Goal: Information Seeking & Learning: Learn about a topic

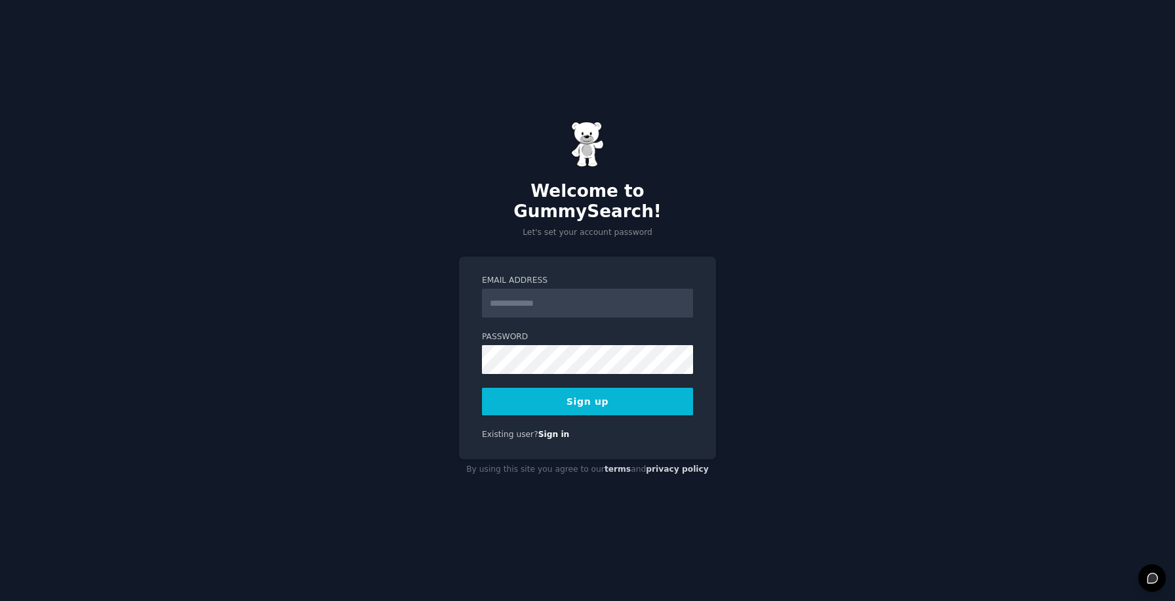
click at [554, 289] on input "Email Address" at bounding box center [587, 303] width 211 height 29
type input "**********"
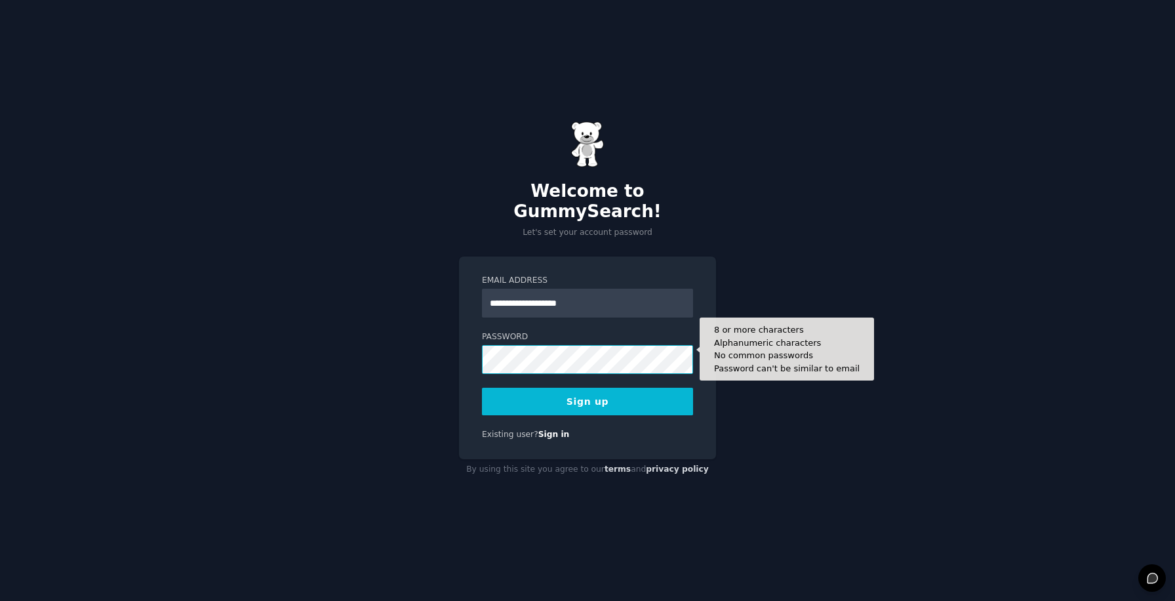
click at [482, 388] on button "Sign up" at bounding box center [587, 402] width 211 height 28
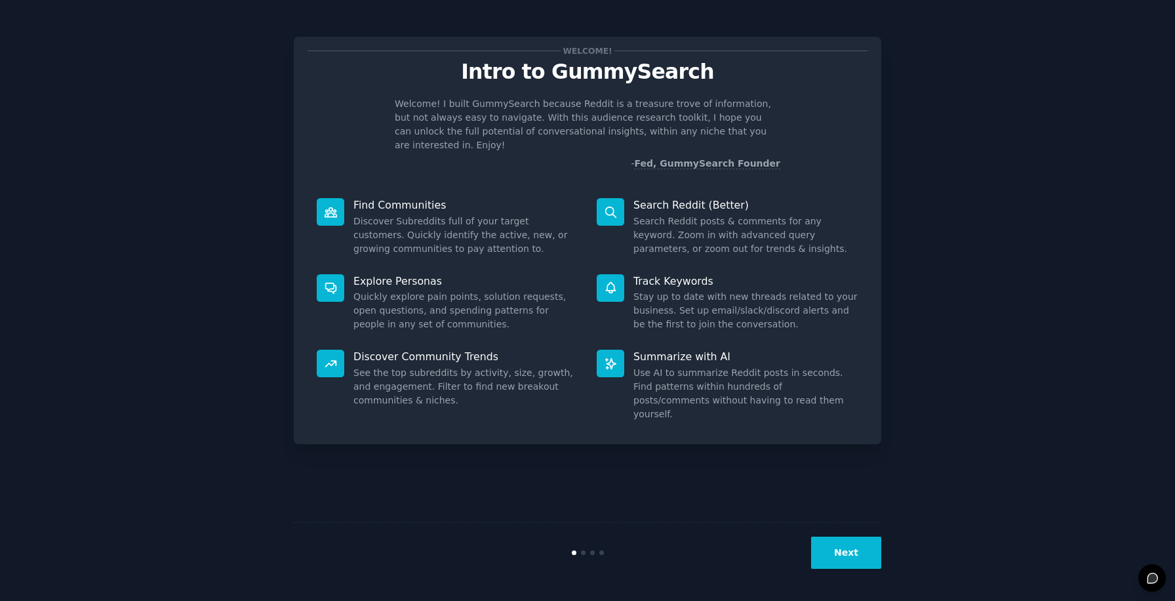
click at [854, 548] on button "Next" at bounding box center [846, 553] width 70 height 32
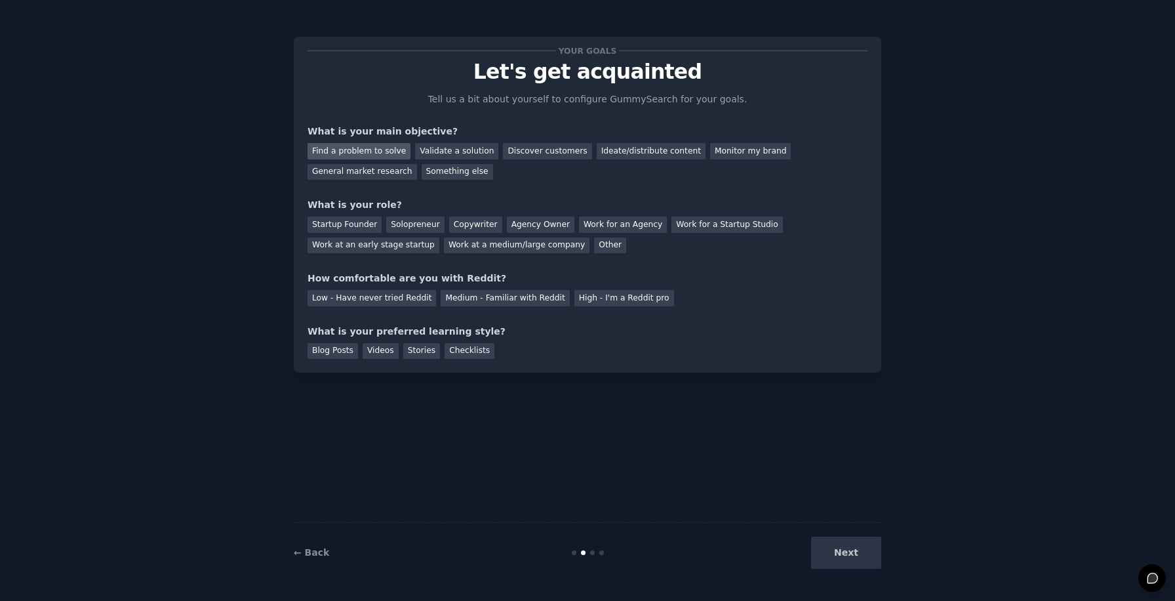
click at [354, 150] on div "Find a problem to solve" at bounding box center [359, 151] width 103 height 16
click at [371, 175] on div "General market research" at bounding box center [363, 172] width 110 height 16
click at [369, 153] on div "Find a problem to solve" at bounding box center [359, 151] width 103 height 16
click at [338, 222] on div "Startup Founder" at bounding box center [345, 224] width 74 height 16
click at [505, 294] on div "Medium - Familiar with Reddit" at bounding box center [505, 298] width 129 height 16
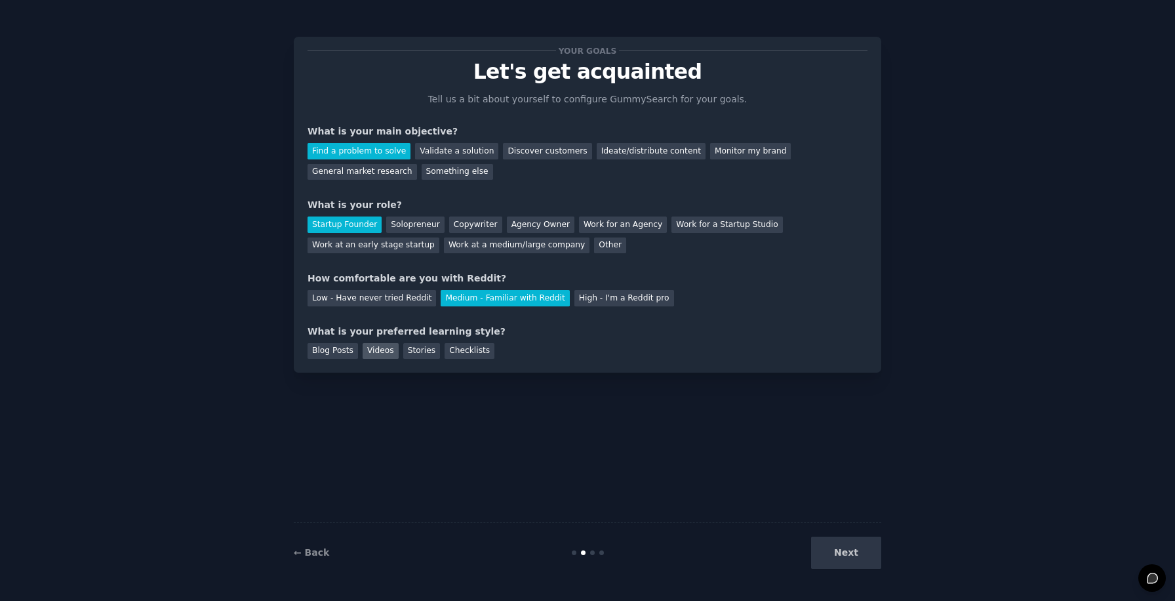
click at [390, 347] on div "Videos" at bounding box center [381, 351] width 36 height 16
click at [330, 346] on div "Blog Posts" at bounding box center [333, 351] width 51 height 16
click at [382, 346] on div "Videos" at bounding box center [381, 351] width 36 height 16
click at [823, 550] on button "Next" at bounding box center [846, 553] width 70 height 32
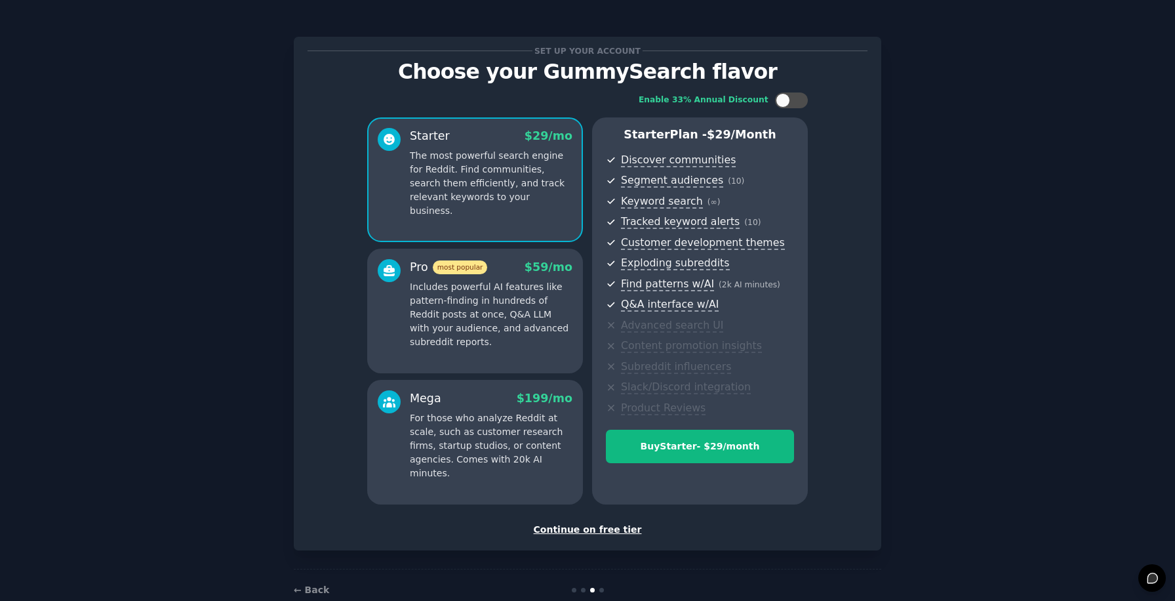
click at [582, 529] on div "Continue on free tier" at bounding box center [588, 530] width 560 height 14
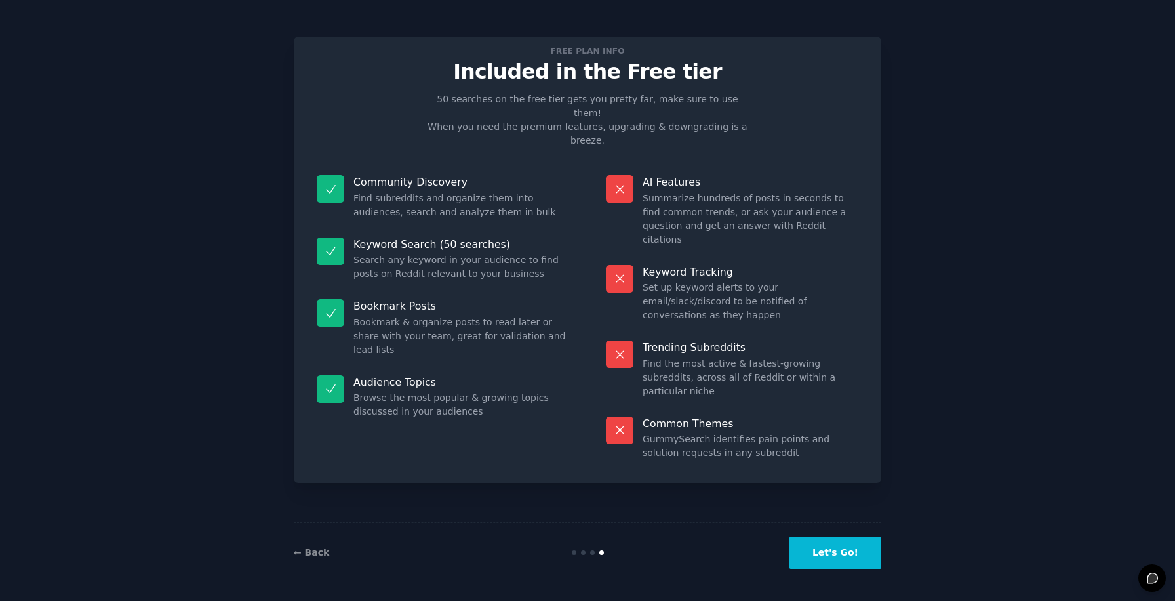
click at [838, 548] on button "Let's Go!" at bounding box center [836, 553] width 92 height 32
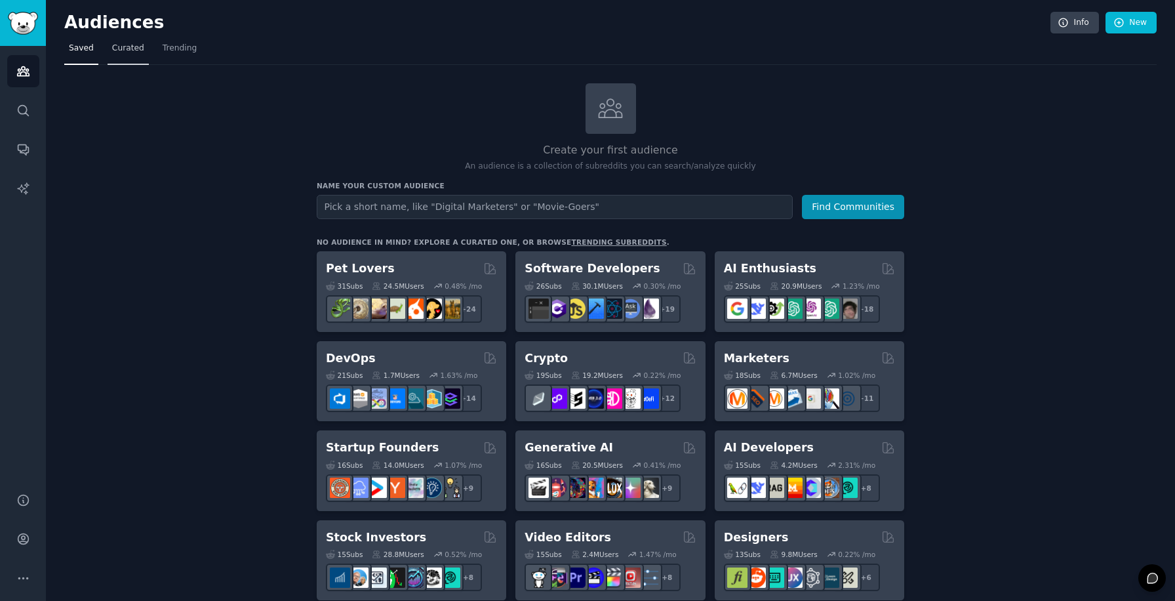
click at [125, 49] on span "Curated" at bounding box center [128, 49] width 32 height 12
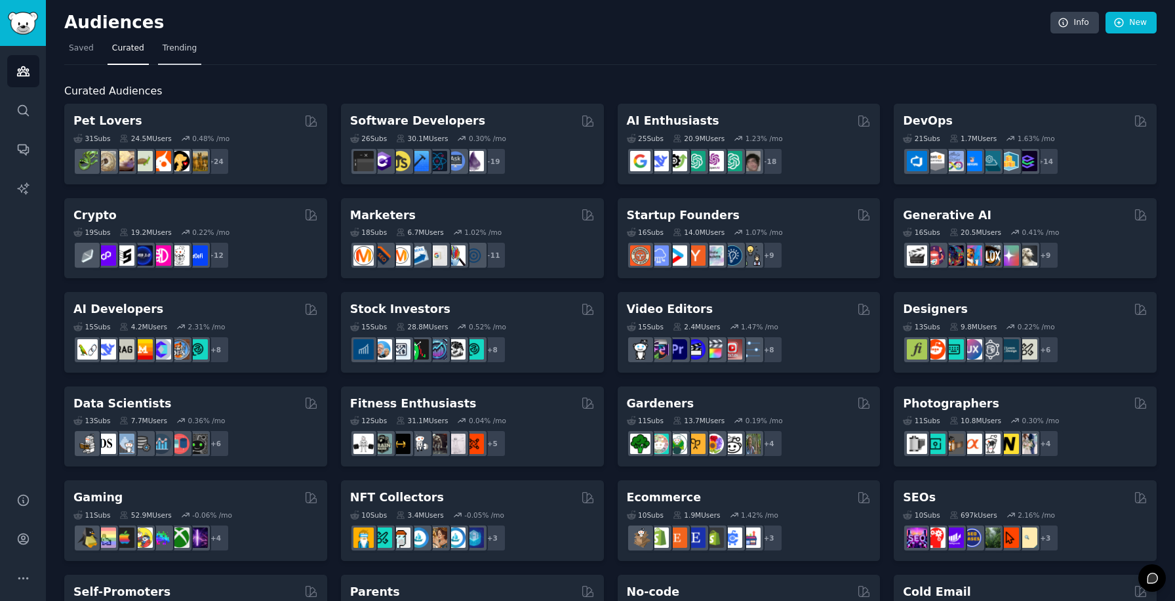
click at [188, 56] on link "Trending" at bounding box center [179, 51] width 43 height 27
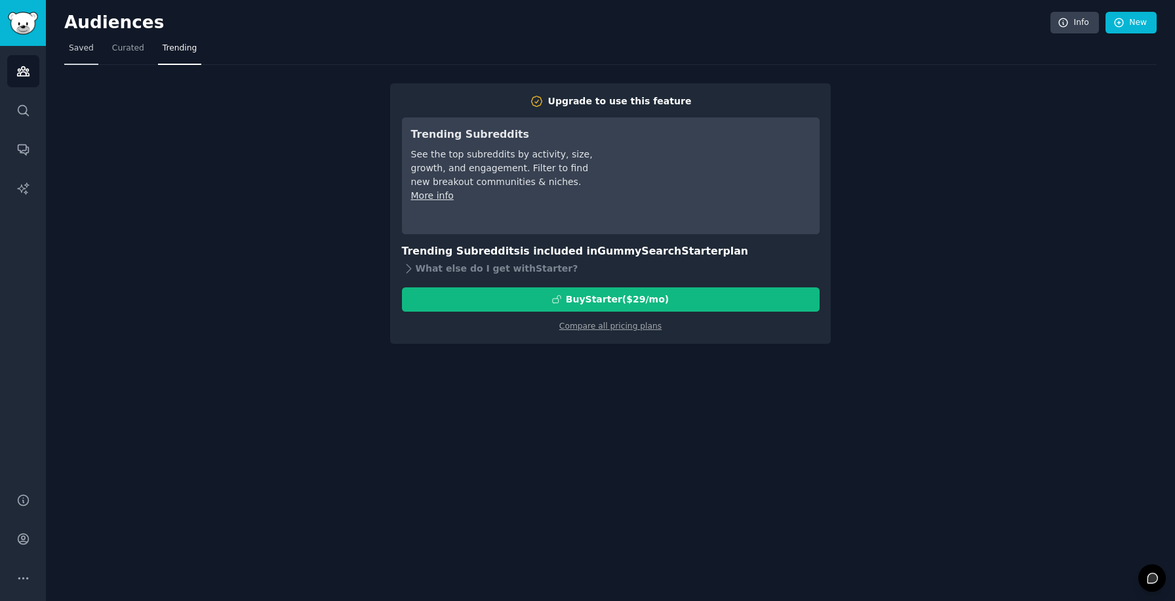
click at [86, 51] on span "Saved" at bounding box center [81, 49] width 25 height 12
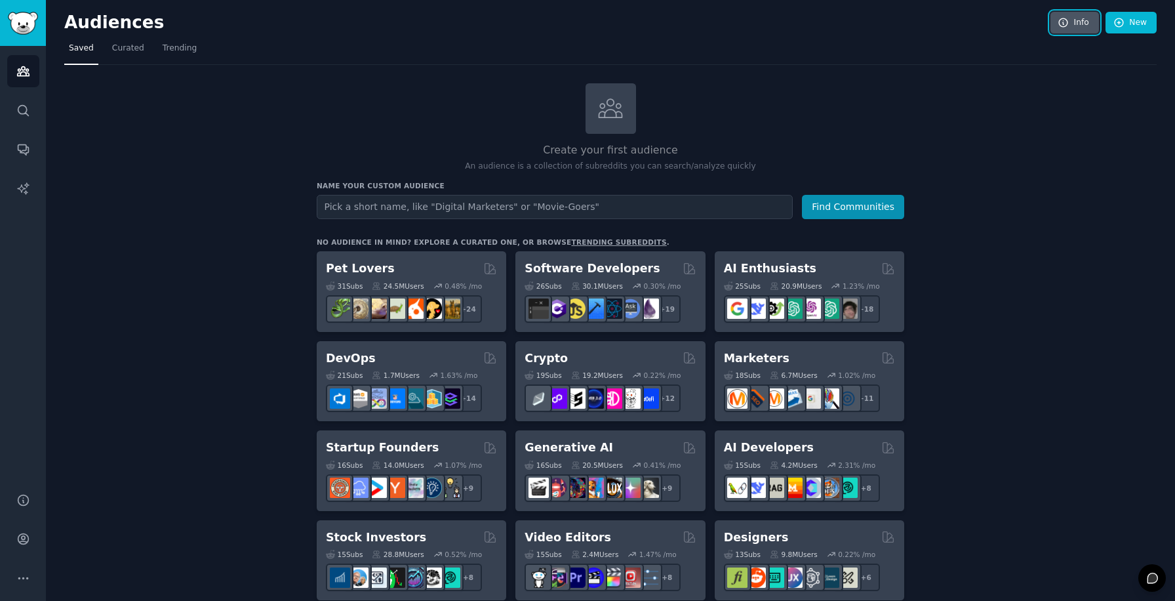
click at [1080, 20] on link "Info" at bounding box center [1075, 23] width 49 height 22
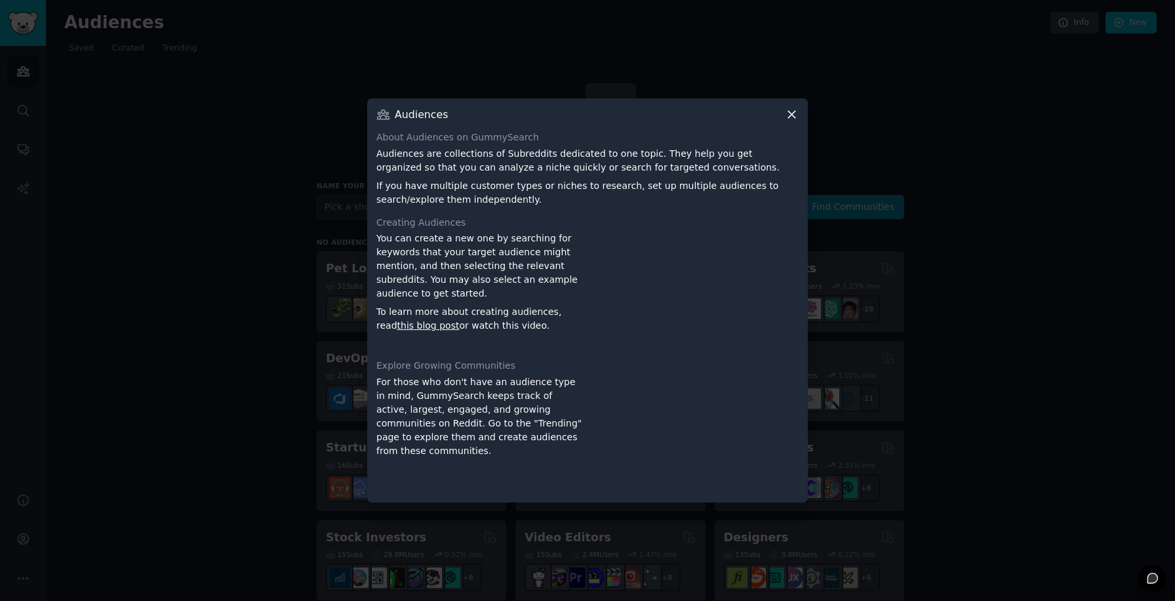
click at [792, 119] on icon at bounding box center [792, 115] width 14 height 14
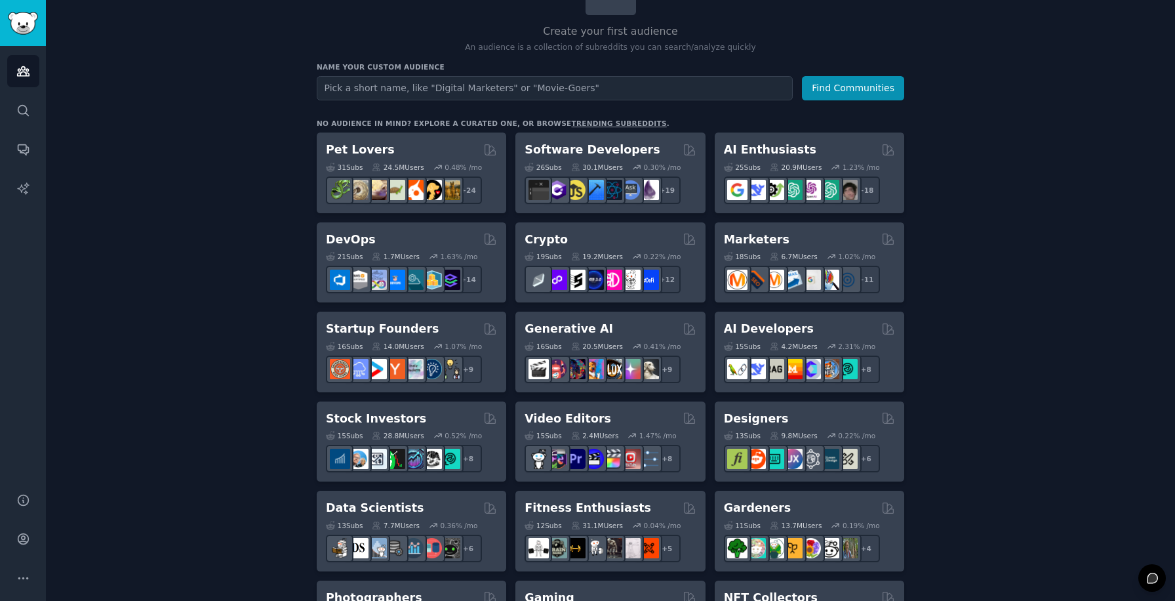
scroll to position [142, 0]
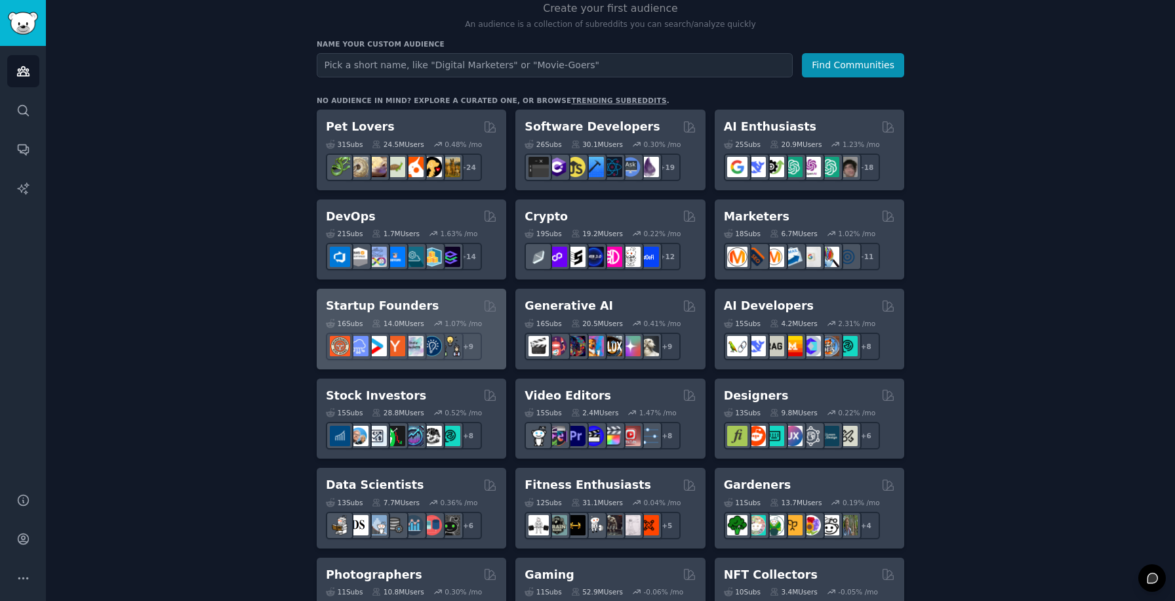
click at [438, 308] on div "Startup Founders" at bounding box center [411, 306] width 171 height 16
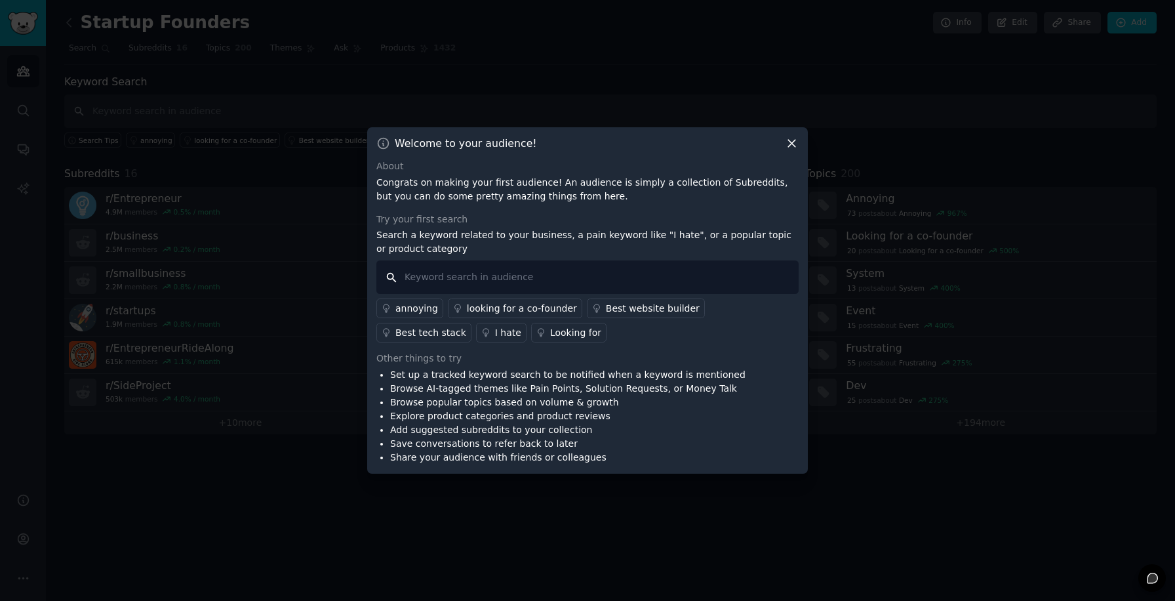
click at [586, 276] on input "text" at bounding box center [587, 276] width 422 height 33
type input "Hate"
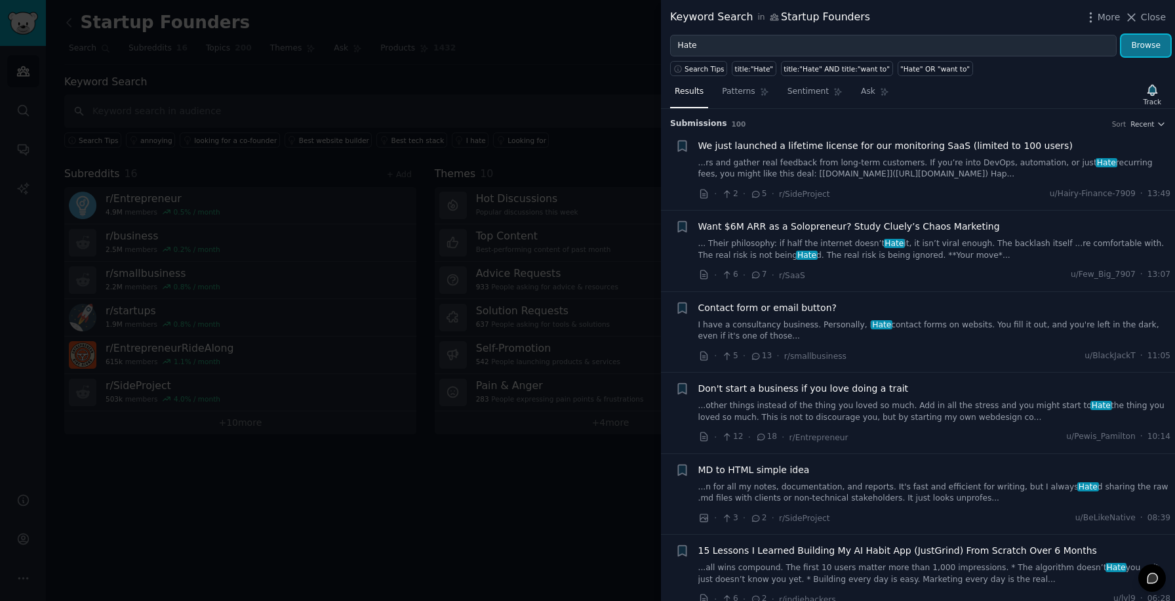
click at [1156, 45] on button "Browse" at bounding box center [1146, 46] width 49 height 22
click at [733, 94] on span "Patterns" at bounding box center [738, 92] width 33 height 12
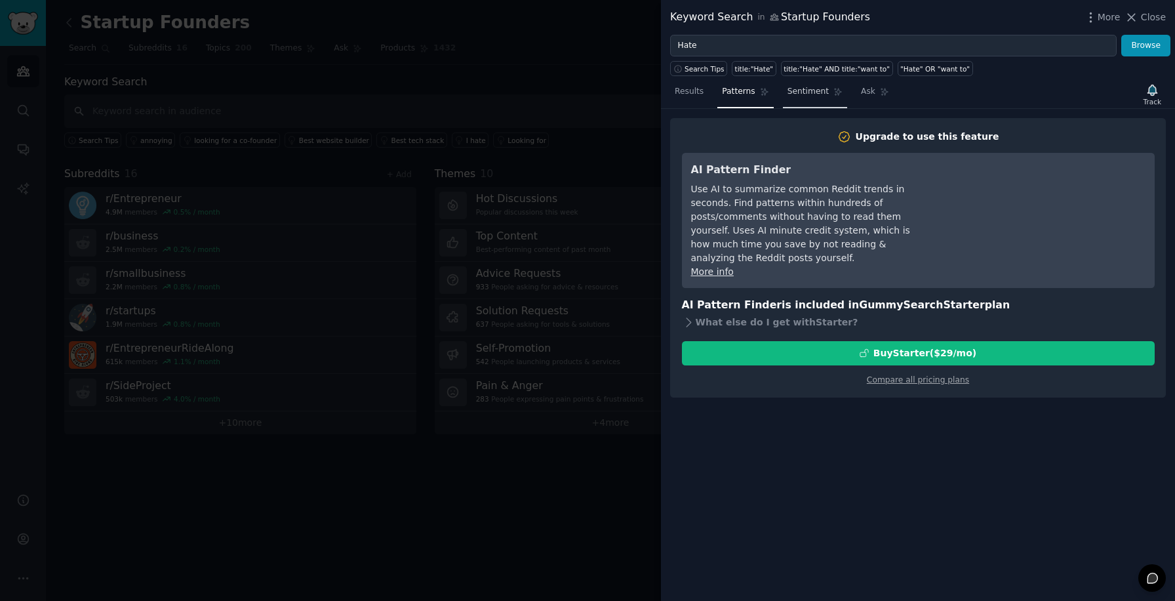
click at [811, 91] on span "Sentiment" at bounding box center [808, 92] width 41 height 12
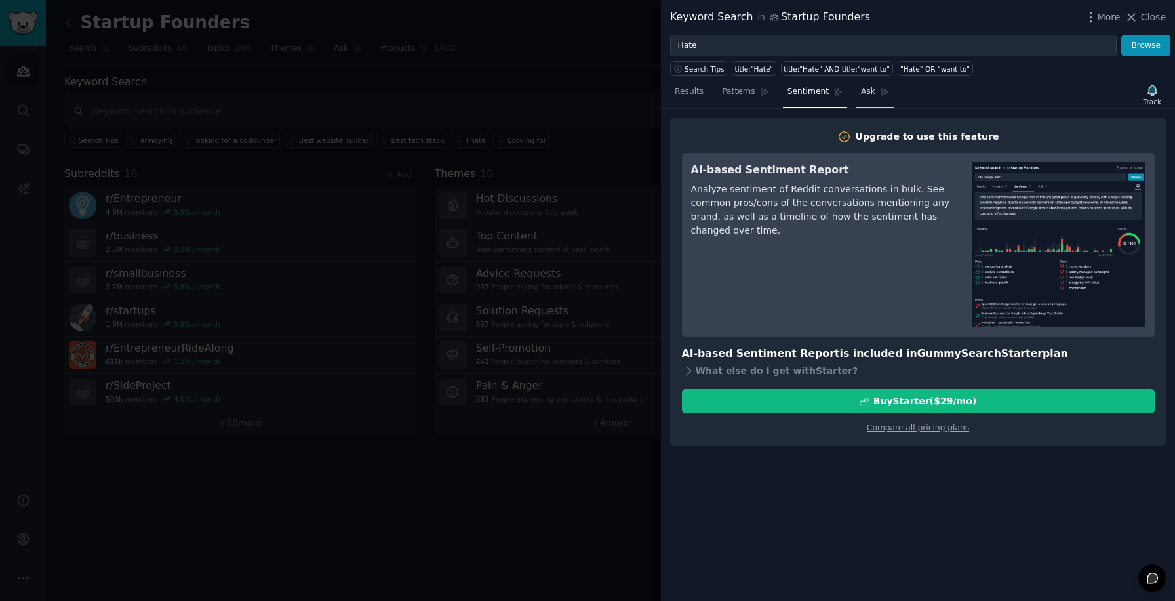
click at [857, 92] on link "Ask" at bounding box center [875, 94] width 37 height 27
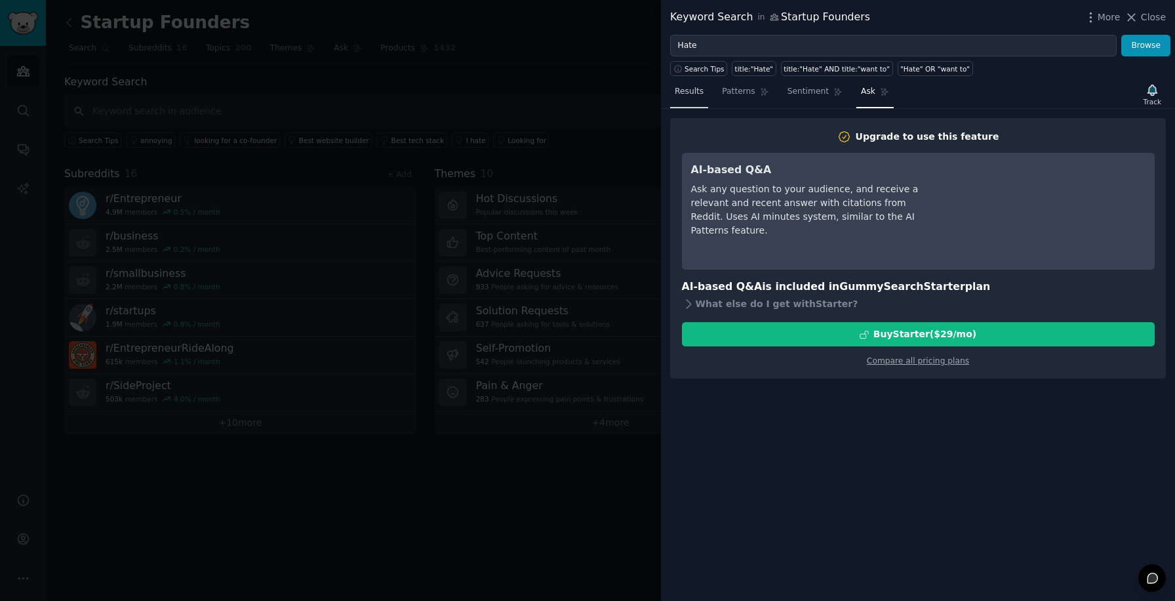
click at [699, 92] on span "Results" at bounding box center [689, 92] width 29 height 12
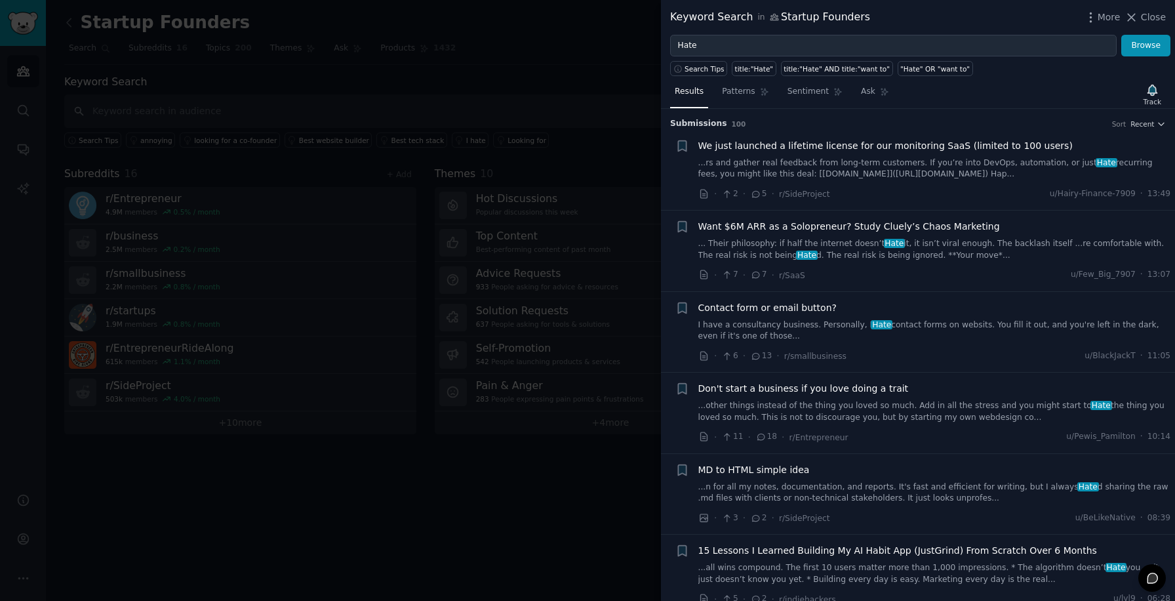
click at [625, 481] on div at bounding box center [587, 300] width 1175 height 601
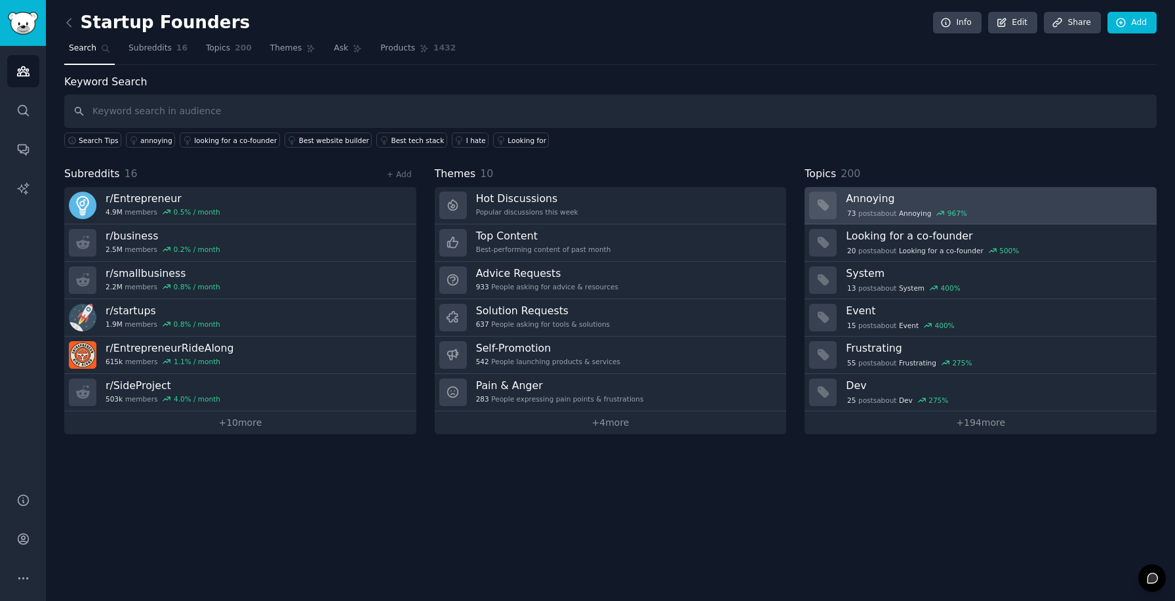
click at [1030, 213] on div "73 post s about Annoying 967 %" at bounding box center [997, 213] width 302 height 12
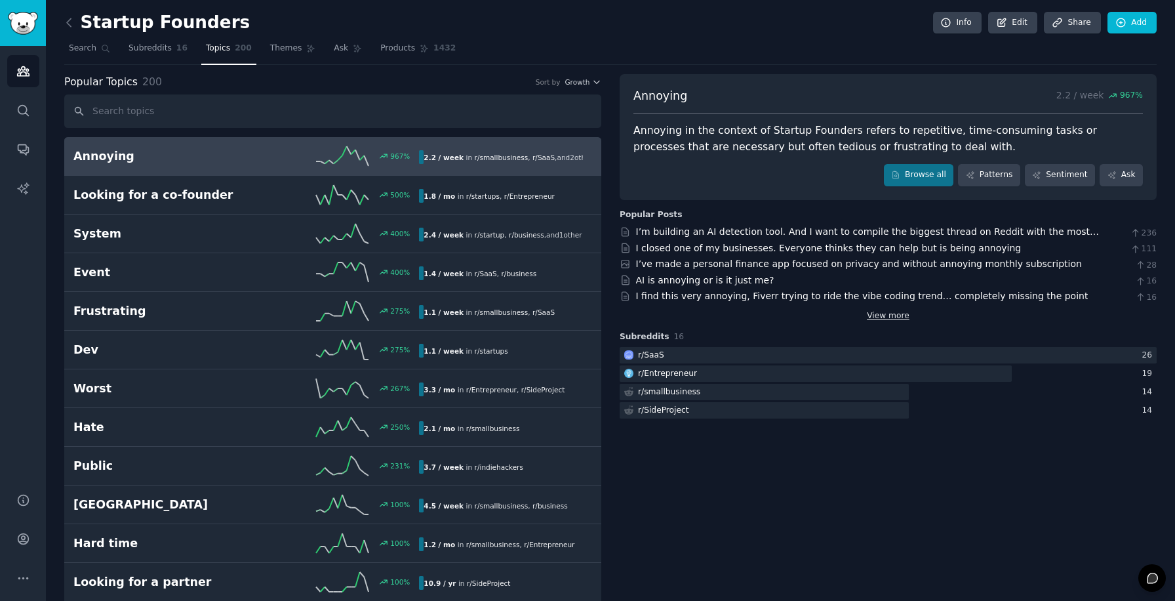
click at [895, 317] on link "View more" at bounding box center [888, 316] width 43 height 12
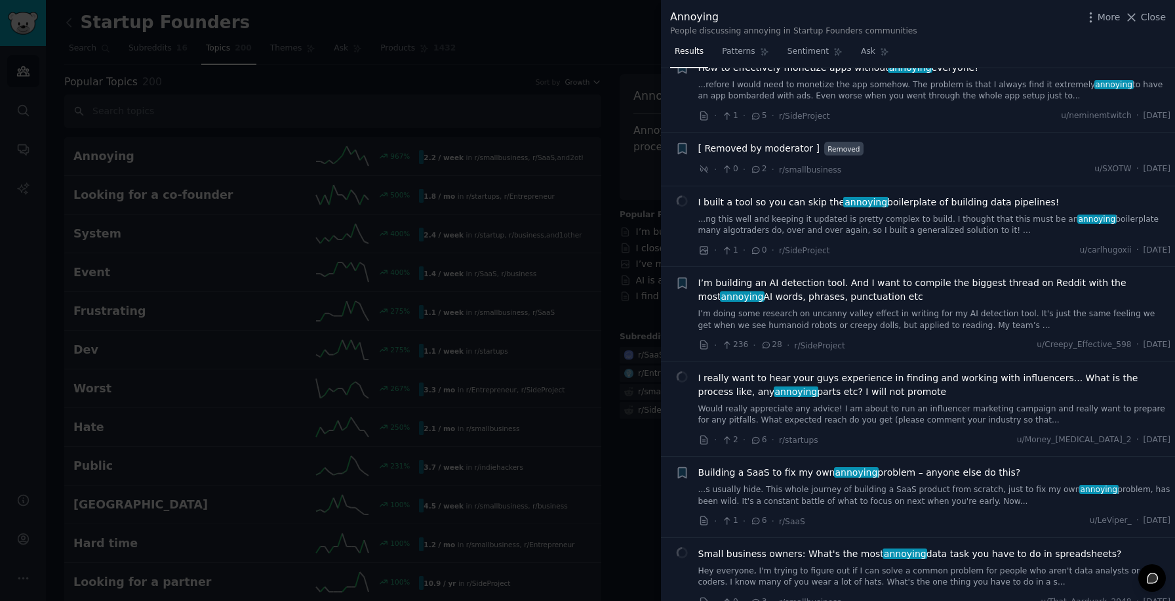
scroll to position [540, 0]
